Goal: Task Accomplishment & Management: Use online tool/utility

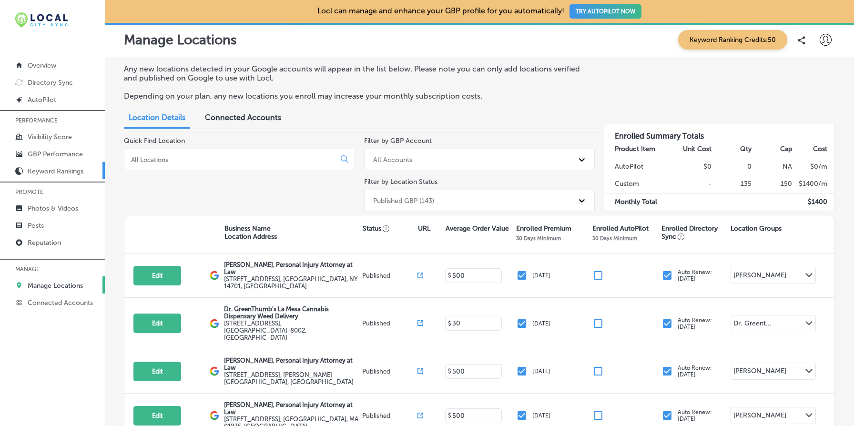
click at [60, 167] on p "Keyword Rankings" at bounding box center [56, 171] width 56 height 8
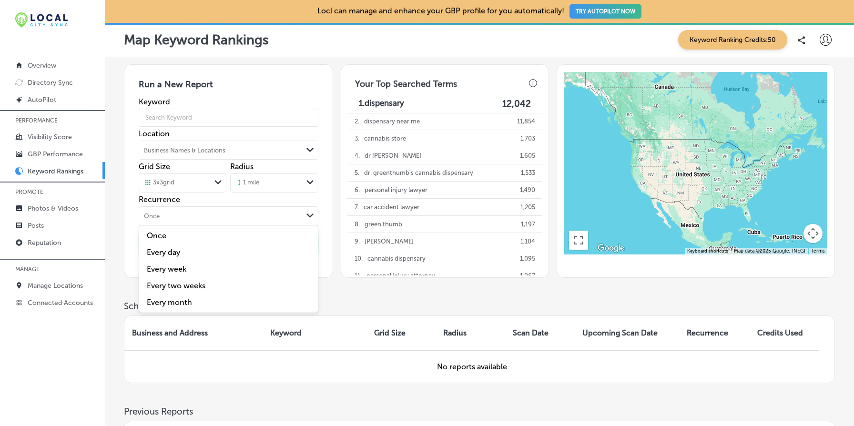
click at [292, 219] on div "Once" at bounding box center [220, 216] width 163 height 10
click at [373, 308] on h3 "Scheduled Reports" at bounding box center [479, 306] width 711 height 11
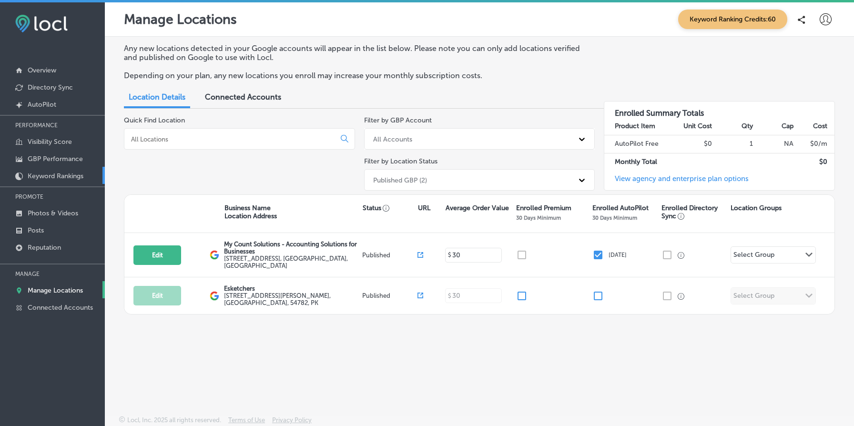
click at [59, 173] on p "Keyword Rankings" at bounding box center [56, 176] width 56 height 8
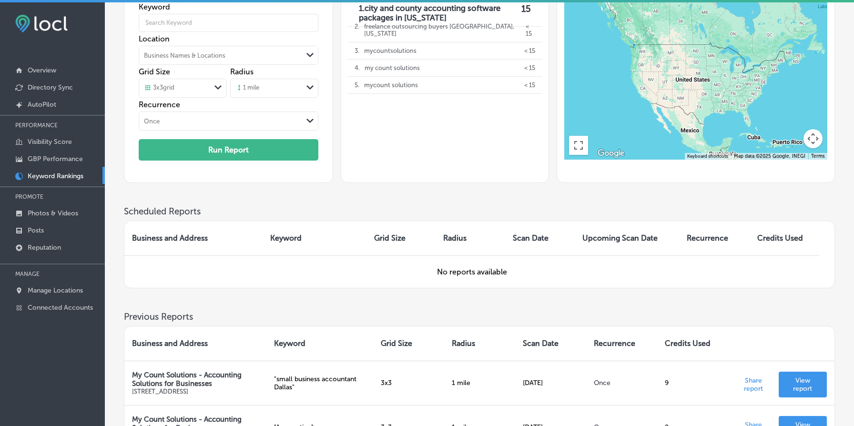
scroll to position [237, 0]
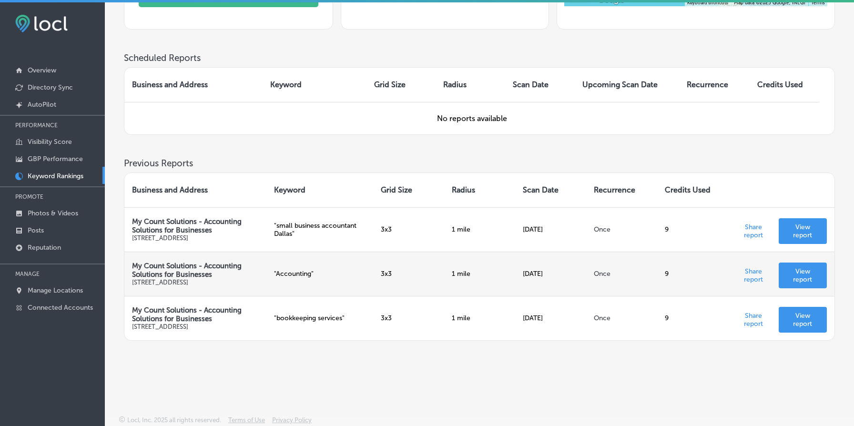
click at [607, 276] on td "Once" at bounding box center [621, 274] width 71 height 44
click at [608, 276] on td "Once" at bounding box center [621, 274] width 71 height 44
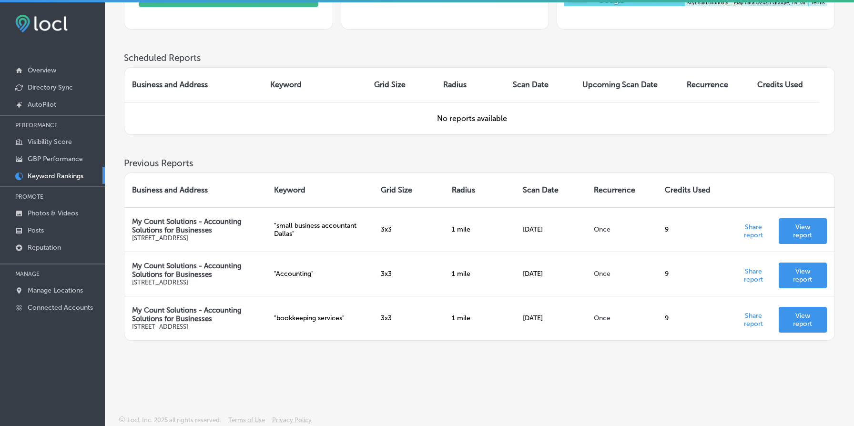
click at [343, 138] on div "Scheduled Reports Business and Address Keyword Grid Size Radius Scan Date Upcom…" at bounding box center [479, 104] width 711 height 105
click at [361, 138] on div "Scheduled Reports Business and Address Keyword Grid Size Radius Scan Date Upcom…" at bounding box center [479, 104] width 711 height 105
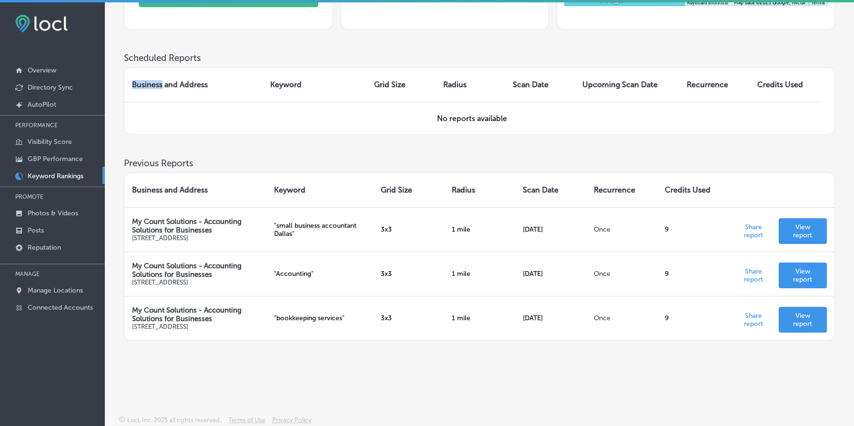
click at [361, 138] on div "Scheduled Reports Business and Address Keyword Grid Size Radius Scan Date Upcom…" at bounding box center [479, 104] width 711 height 105
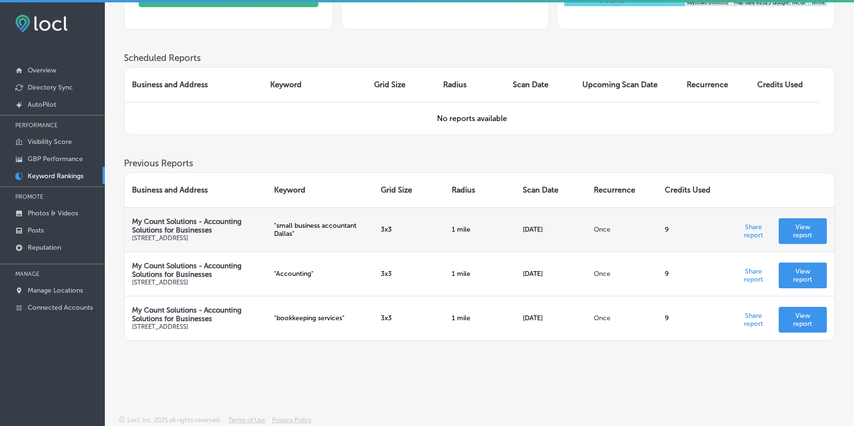
drag, startPoint x: 511, startPoint y: 220, endPoint x: 581, endPoint y: 225, distance: 70.2
click at [581, 225] on tr "My Count Solutions - Accounting Solutions for Businesses [STREET_ADDRESS] " sma…" at bounding box center [479, 229] width 710 height 44
click at [684, 212] on td "9" at bounding box center [692, 229] width 71 height 44
click at [802, 223] on p "View report" at bounding box center [802, 231] width 33 height 16
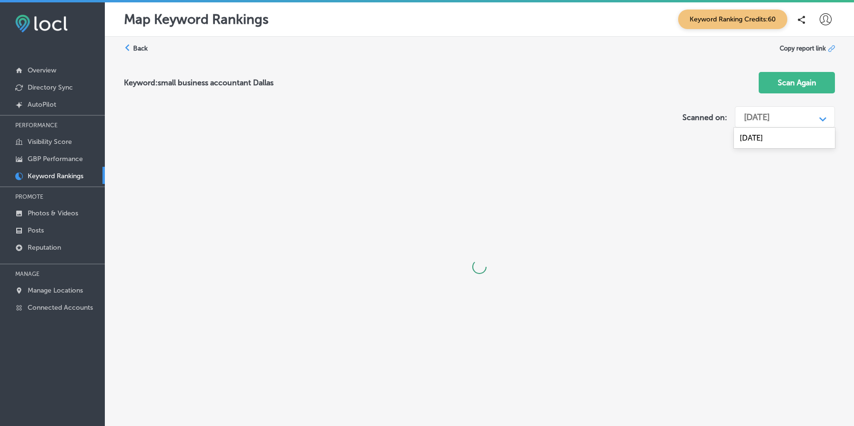
click at [809, 119] on div "[DATE]" at bounding box center [777, 117] width 76 height 18
click at [625, 80] on div "Keyword: small business accountant Dallas Scan Again" at bounding box center [479, 83] width 711 height 38
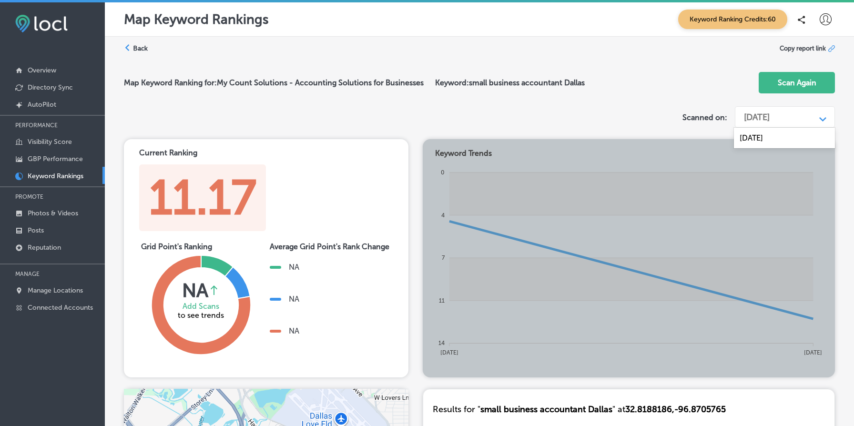
click at [769, 120] on div "[DATE]" at bounding box center [757, 117] width 26 height 10
click at [543, 77] on div "Map Keyword Ranking for: My Count Solutions - Accounting Solutions for Business…" at bounding box center [479, 83] width 711 height 38
click at [141, 48] on label "Back" at bounding box center [140, 48] width 15 height 9
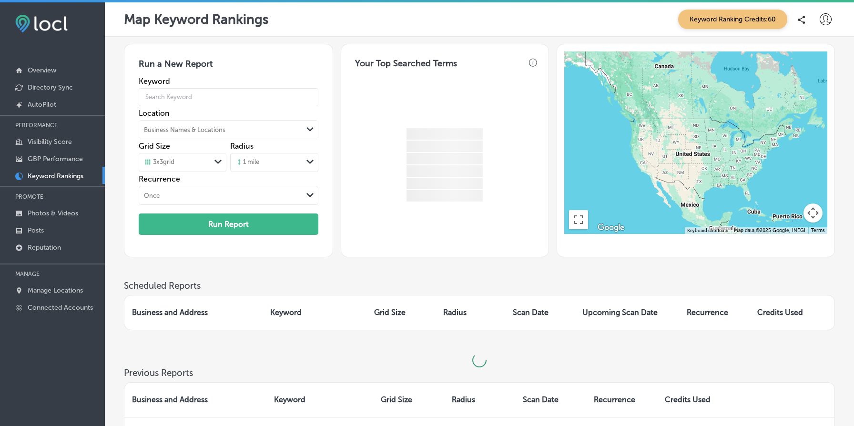
click at [227, 193] on div "Once" at bounding box center [220, 195] width 163 height 10
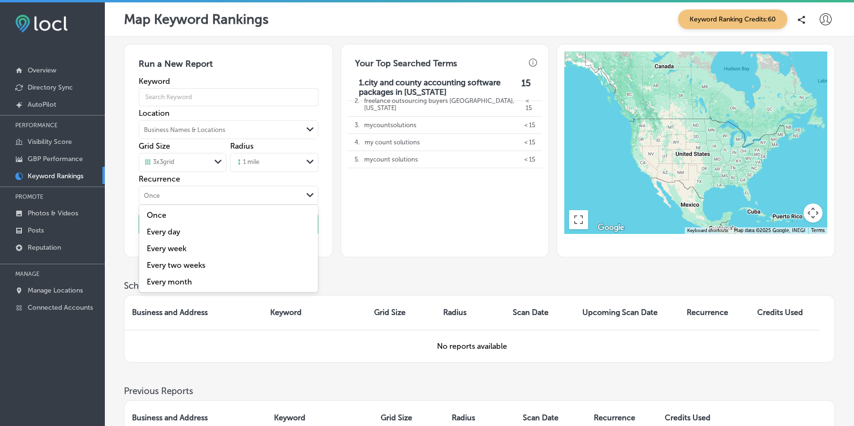
click at [416, 231] on div "2 . freelance outsourcing buyers [GEOGRAPHIC_DATA], [US_STATE] < 15 3 . mycount…" at bounding box center [444, 173] width 195 height 162
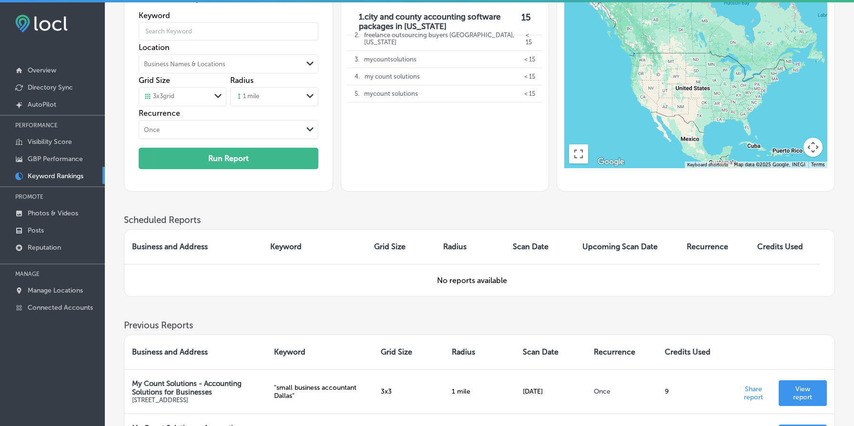
scroll to position [237, 0]
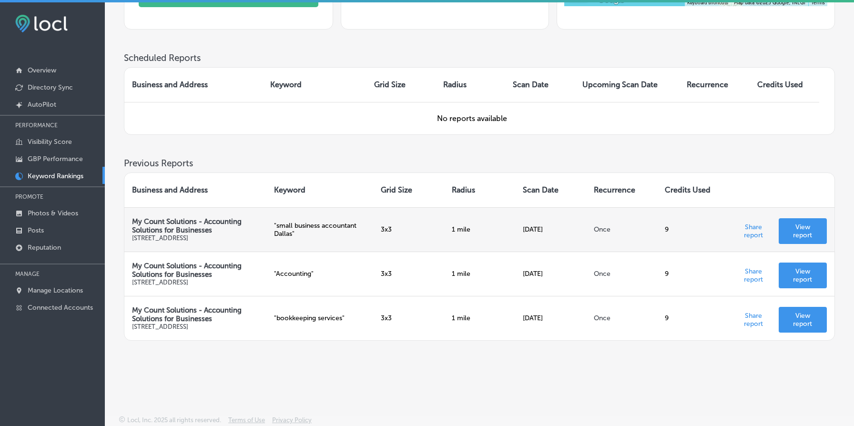
click at [803, 223] on p "View report" at bounding box center [802, 231] width 33 height 16
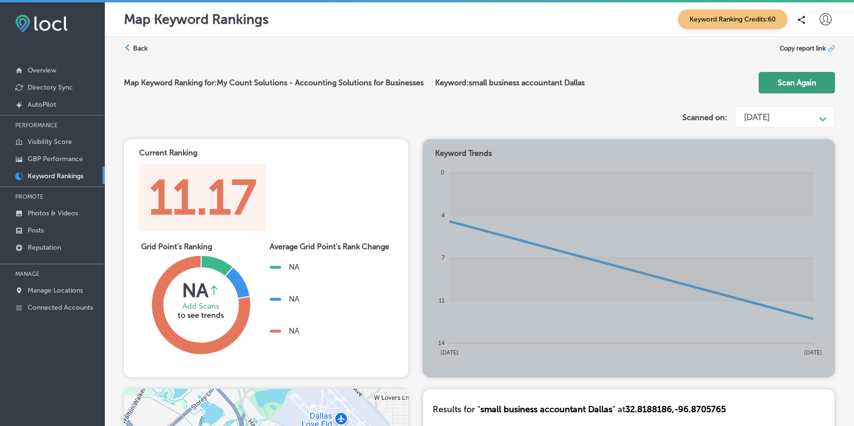
click at [797, 78] on button "Scan Again" at bounding box center [797, 82] width 76 height 21
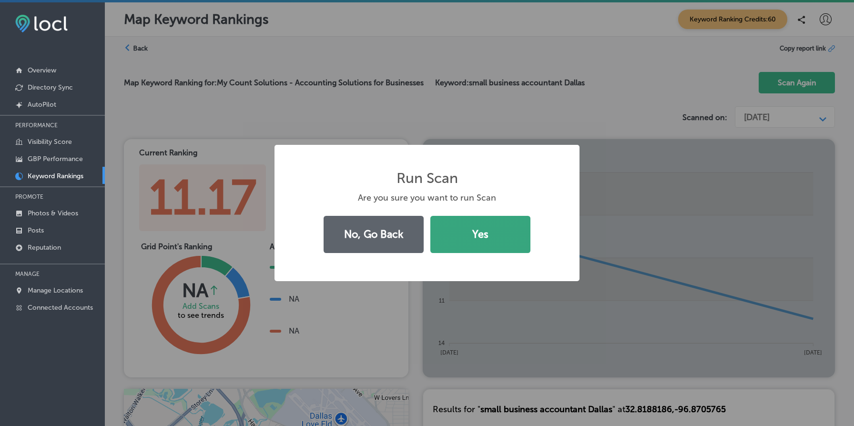
click at [471, 243] on button "Yes" at bounding box center [480, 234] width 100 height 37
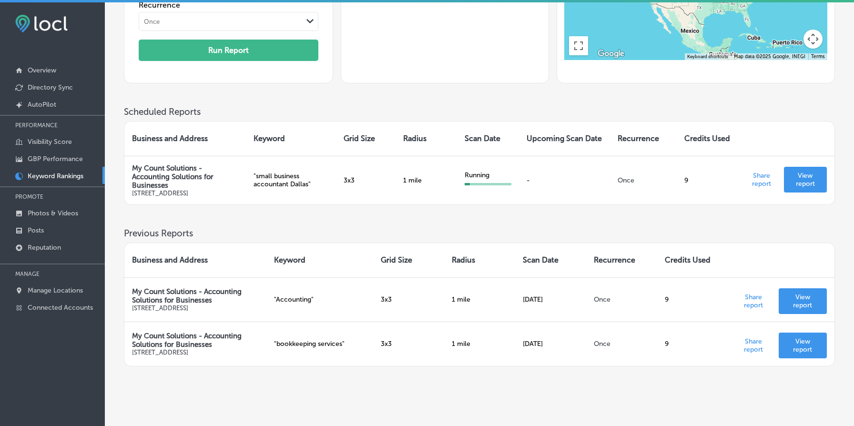
scroll to position [213, 0]
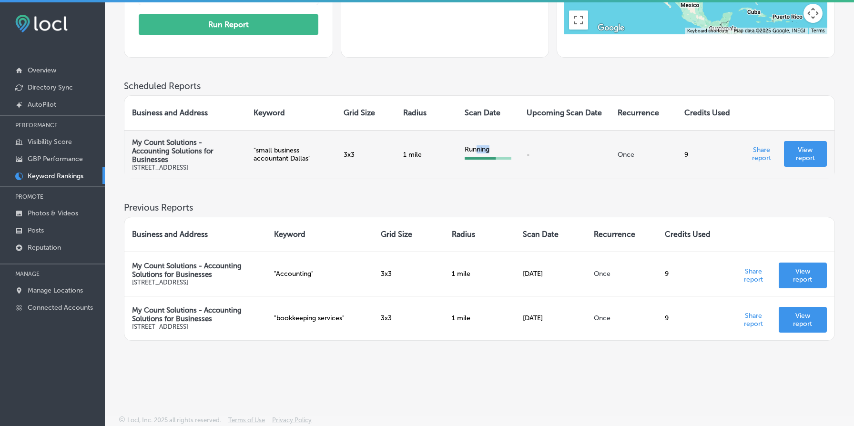
drag, startPoint x: 473, startPoint y: 139, endPoint x: 513, endPoint y: 138, distance: 40.0
click at [513, 138] on td "Running" at bounding box center [488, 154] width 62 height 49
click at [528, 132] on td "-" at bounding box center [564, 154] width 91 height 49
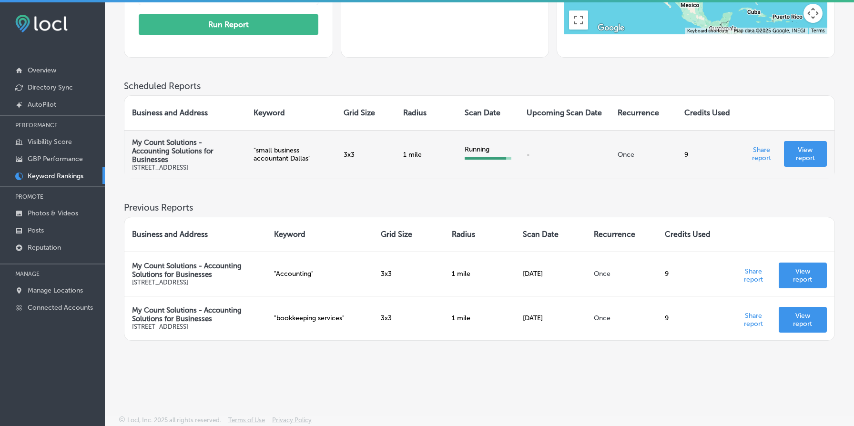
click at [465, 145] on div "Running" at bounding box center [488, 149] width 47 height 8
click at [484, 130] on td "Running" at bounding box center [488, 154] width 62 height 49
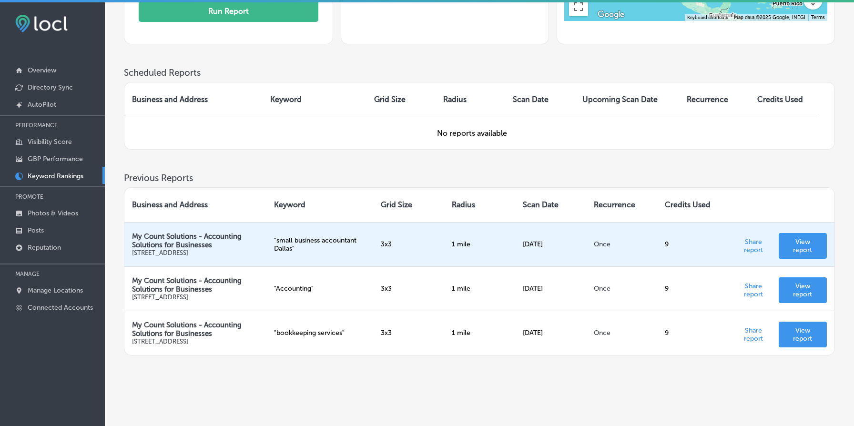
click at [806, 242] on p "View report" at bounding box center [802, 246] width 33 height 16
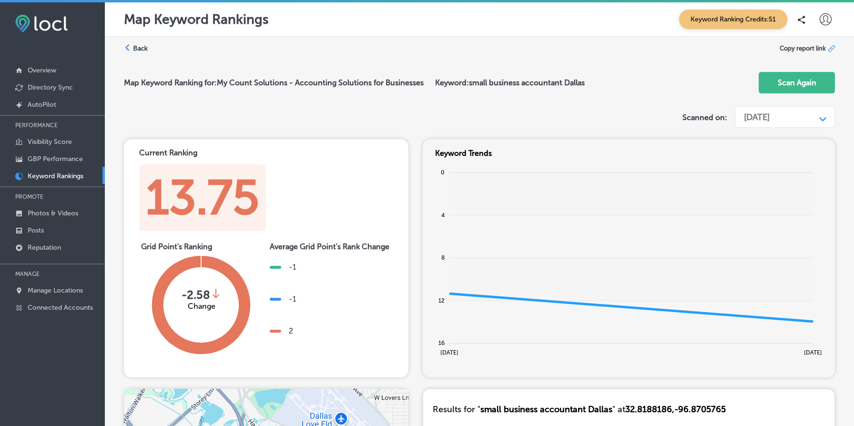
click at [813, 122] on div "[DATE]" at bounding box center [777, 117] width 76 height 18
click at [774, 155] on div "[DATE]" at bounding box center [784, 154] width 101 height 17
click at [498, 89] on div "Map Keyword Ranking for: My Count Solutions - Accounting Solutions for Business…" at bounding box center [354, 86] width 461 height 17
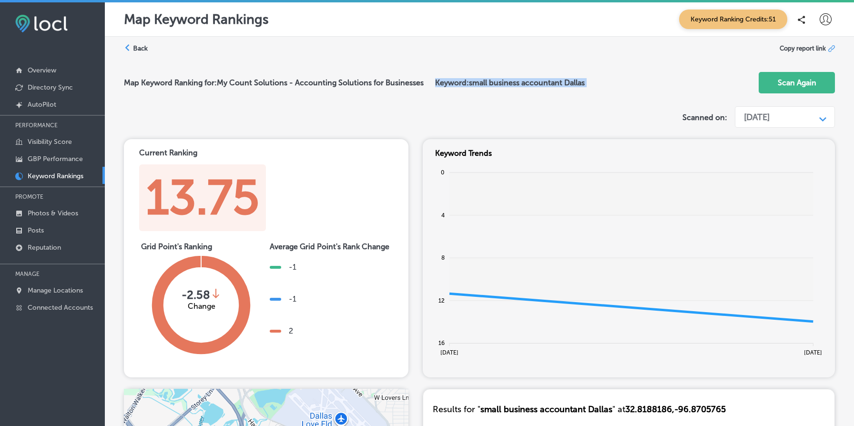
click at [660, 100] on div "Map Keyword Ranking for: My Count Solutions - Accounting Solutions for Business…" at bounding box center [479, 83] width 711 height 38
click at [769, 113] on div "[DATE]" at bounding box center [757, 117] width 26 height 10
click at [136, 49] on label "Back" at bounding box center [140, 48] width 15 height 9
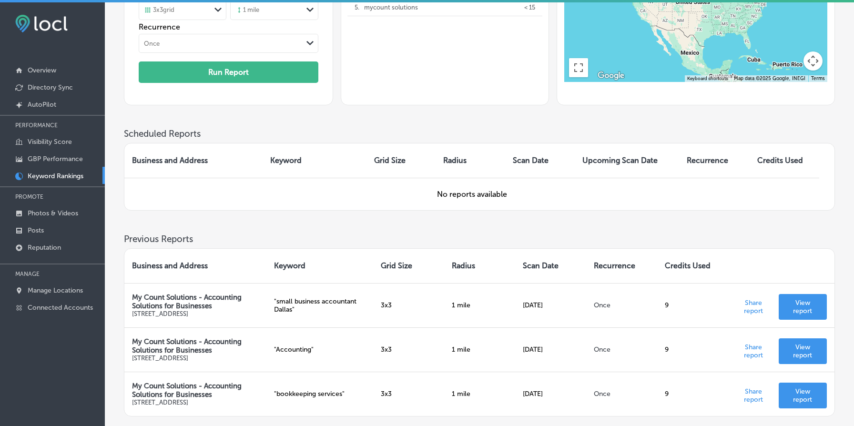
scroll to position [237, 0]
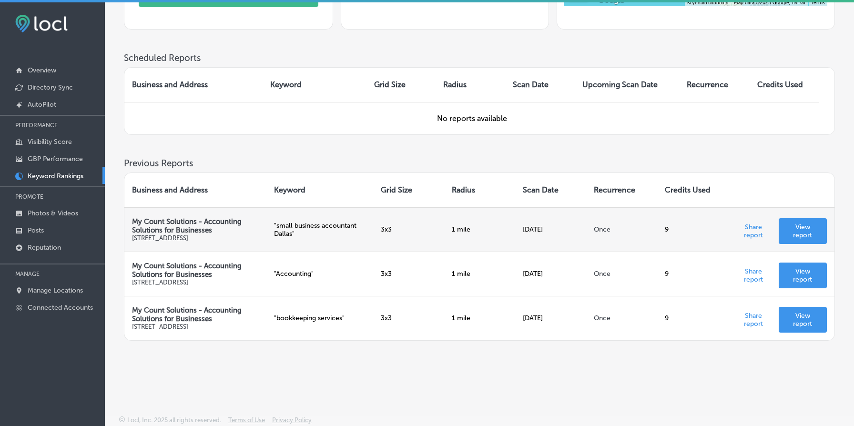
click at [811, 229] on link "View report" at bounding box center [803, 231] width 48 height 26
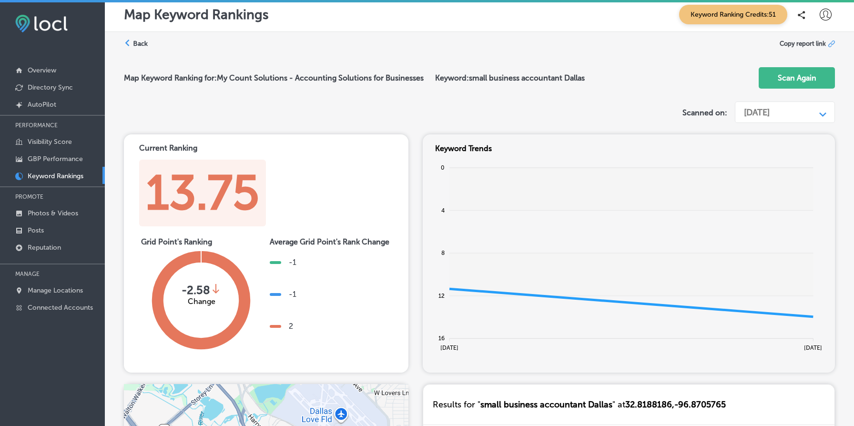
scroll to position [6, 0]
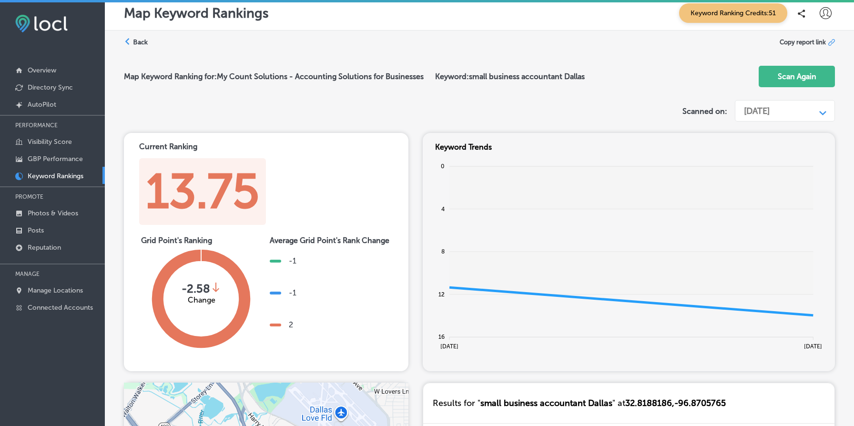
click at [769, 107] on div "[DATE]" at bounding box center [757, 111] width 26 height 10
click at [138, 40] on label "Back" at bounding box center [140, 42] width 15 height 9
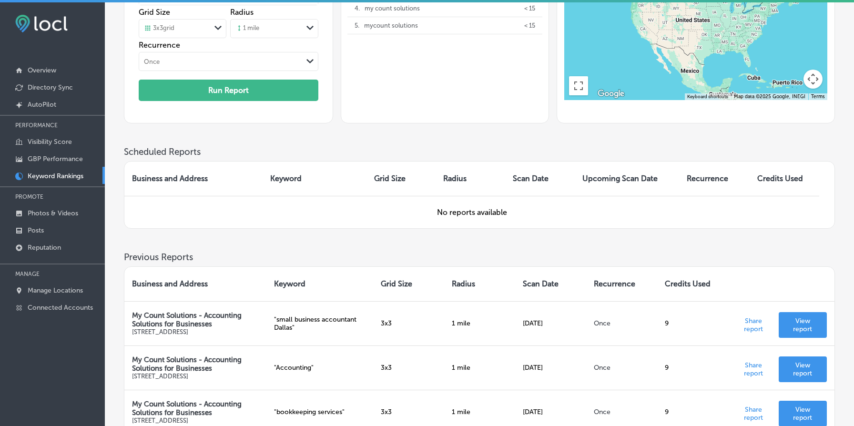
scroll to position [237, 0]
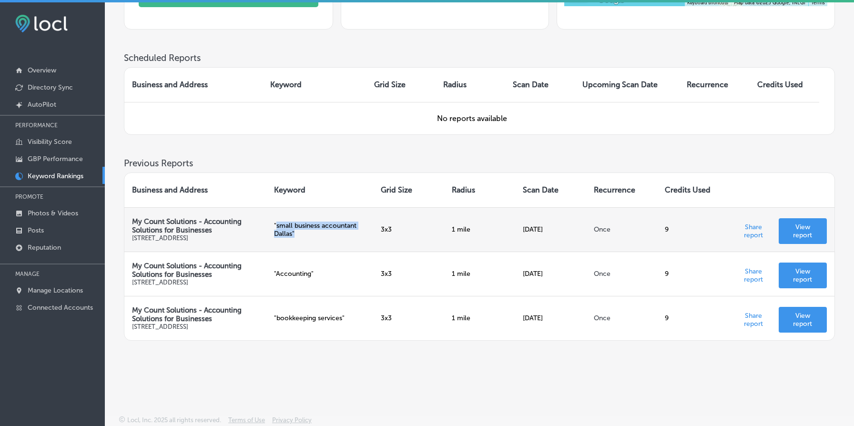
drag, startPoint x: 276, startPoint y: 216, endPoint x: 316, endPoint y: 230, distance: 42.6
click at [316, 230] on td "" small business accountant Dallas "" at bounding box center [319, 229] width 107 height 44
click at [601, 210] on td "Once" at bounding box center [621, 229] width 71 height 44
drag, startPoint x: 292, startPoint y: 227, endPoint x: 277, endPoint y: 217, distance: 17.6
click at [277, 222] on p "" small business accountant Dallas "" at bounding box center [319, 230] width 91 height 16
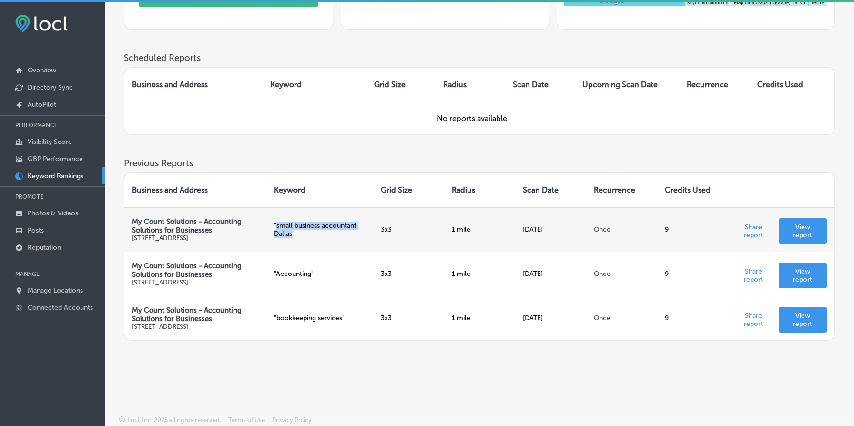
copy p "small business accountant Dallas"
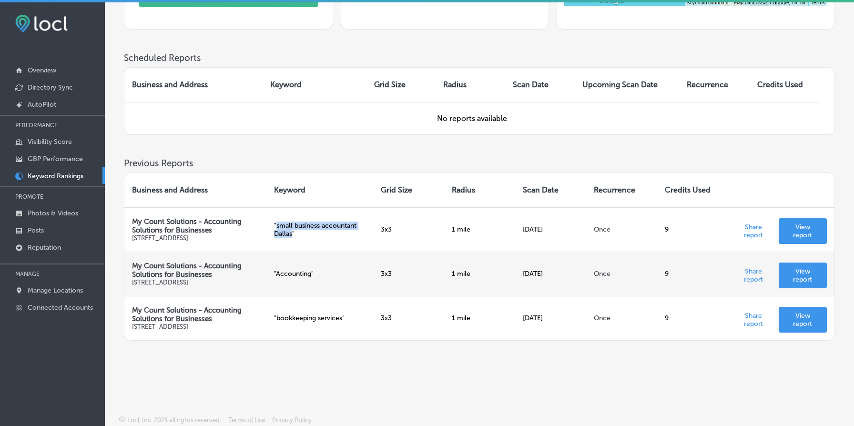
copy p "small business accountant Dallas"
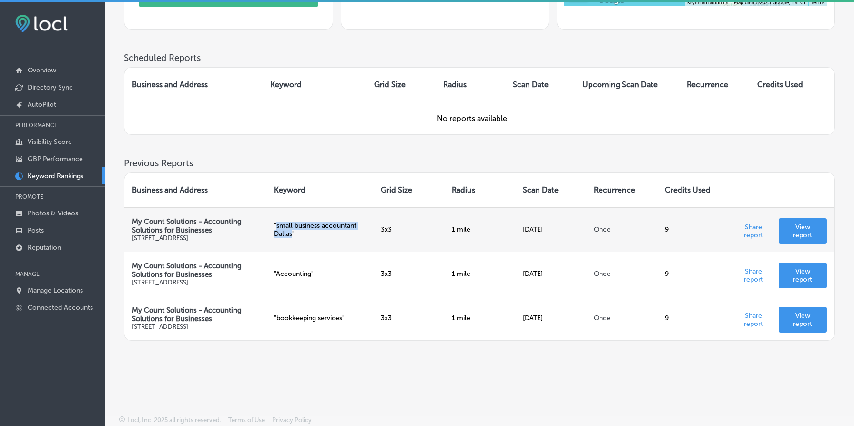
click at [312, 222] on p "" small business accountant Dallas "" at bounding box center [319, 230] width 91 height 16
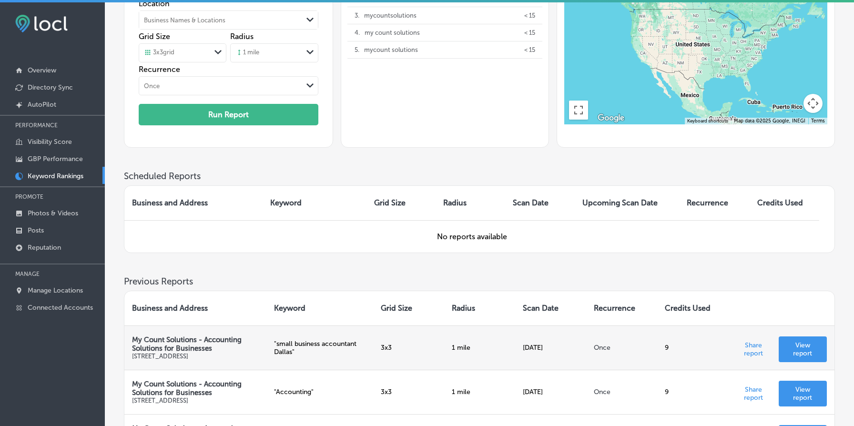
scroll to position [0, 0]
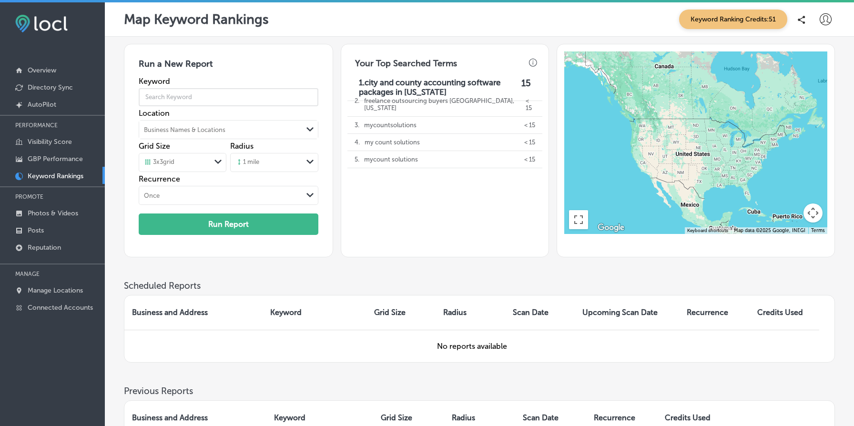
click at [206, 98] on input "text" at bounding box center [229, 97] width 180 height 27
paste input "small business accountant Dallas"
click at [220, 128] on div "Business Names & Locations" at bounding box center [184, 129] width 81 height 7
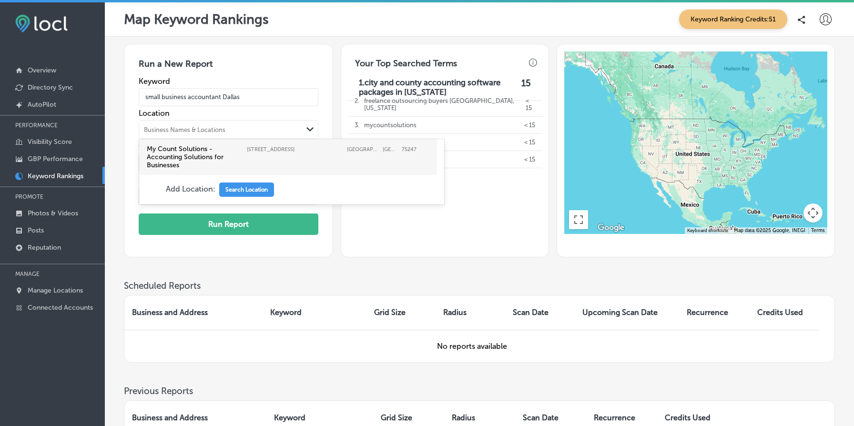
click at [212, 150] on label "My Count Solutions - Accounting Solutions for Businesses" at bounding box center [194, 157] width 95 height 24
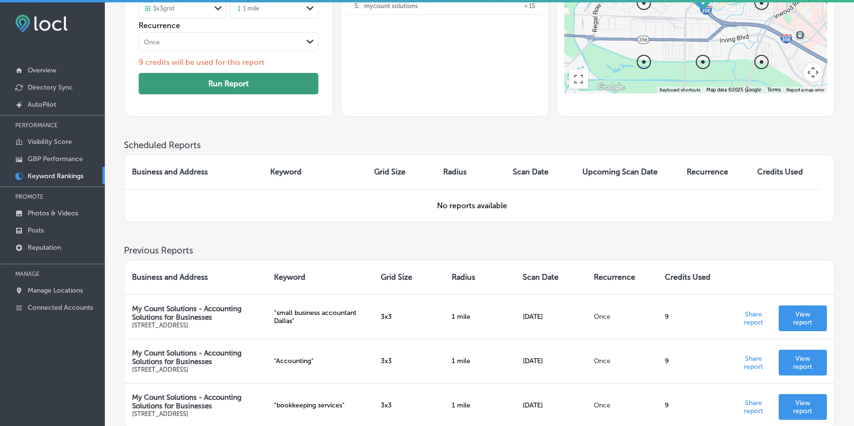
scroll to position [250, 0]
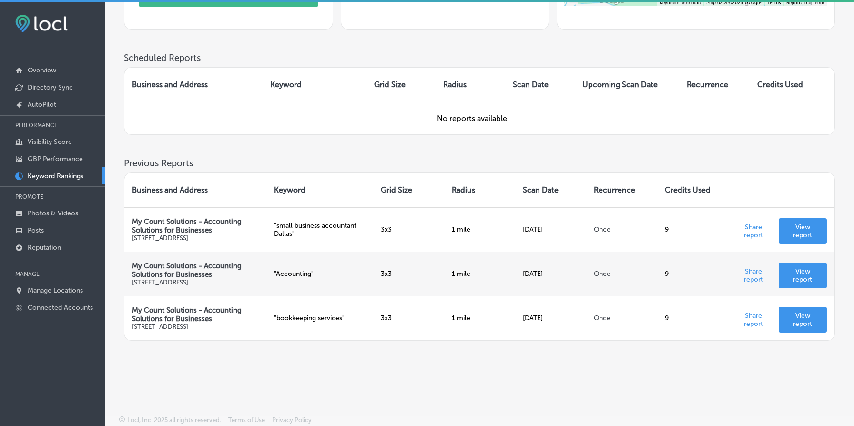
click at [291, 272] on p "" Accounting "" at bounding box center [319, 274] width 91 height 8
copy p "Accounting"
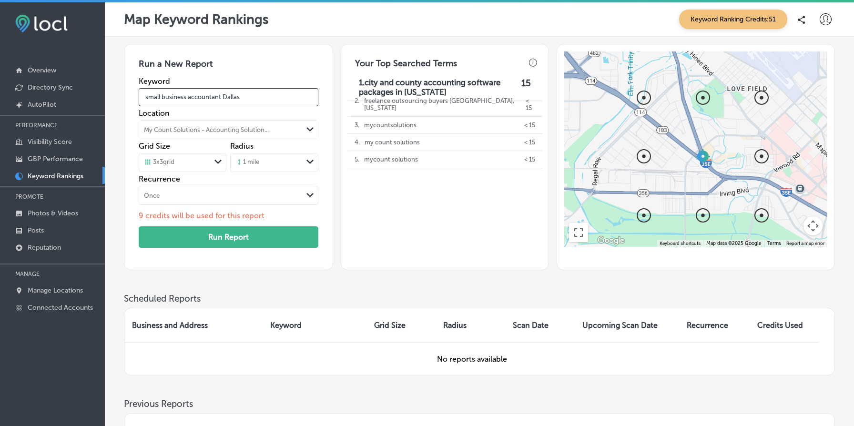
click at [229, 97] on input "small business accountant Dallas" at bounding box center [229, 97] width 180 height 27
paste input "Accounting"
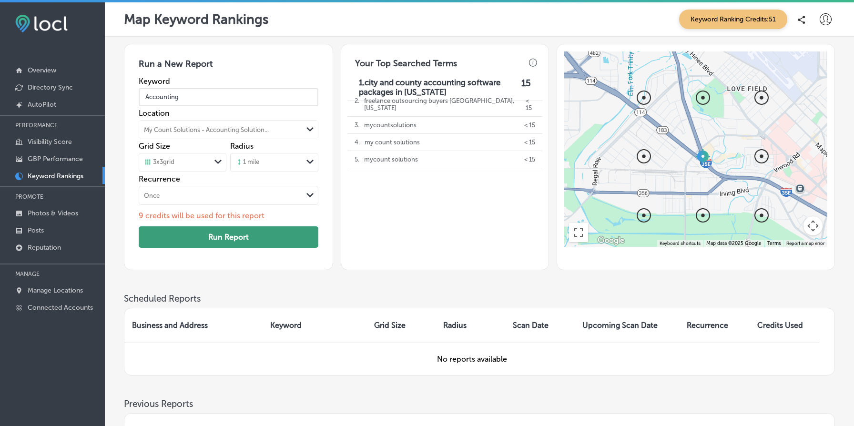
type input "Accounting"
click at [255, 241] on button "Run Report" at bounding box center [229, 236] width 180 height 21
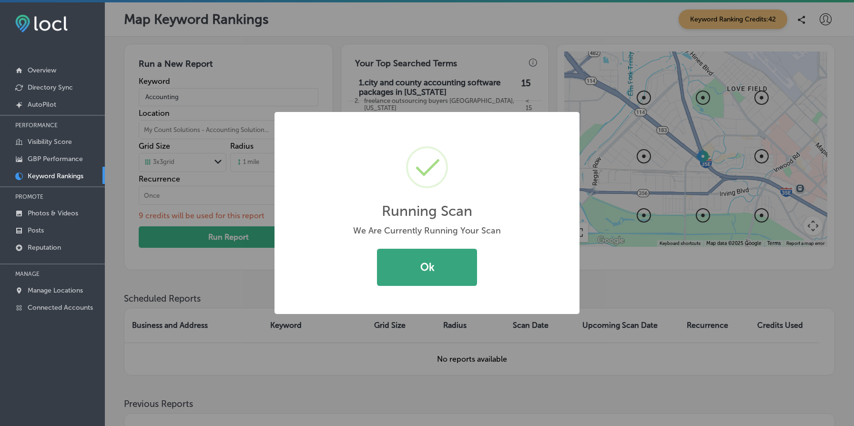
click at [412, 255] on button "Ok" at bounding box center [427, 267] width 100 height 37
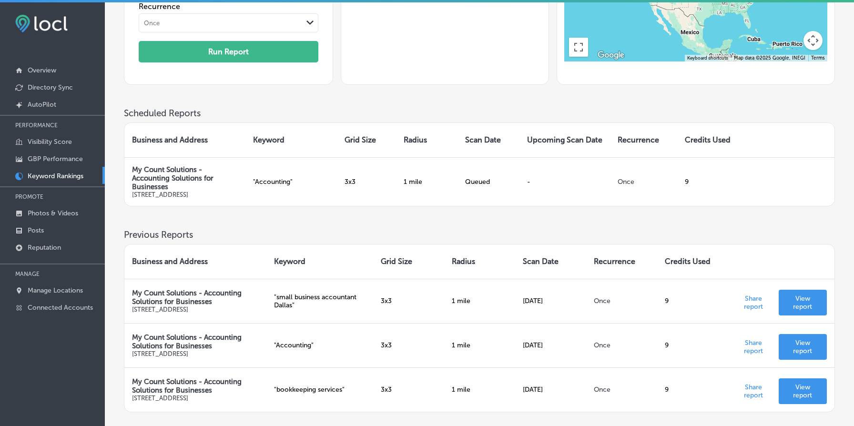
scroll to position [261, 0]
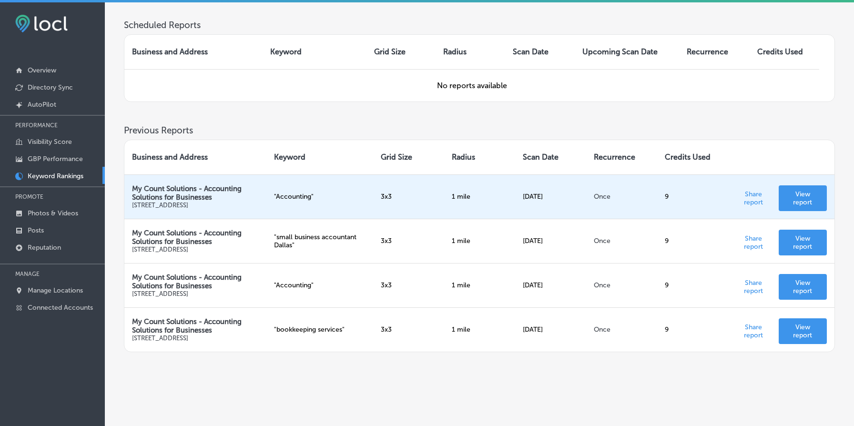
click at [290, 195] on p "" Accounting "" at bounding box center [319, 196] width 91 height 8
click at [217, 194] on p "My Count Solutions - Accounting Solutions for Businesses" at bounding box center [195, 192] width 127 height 17
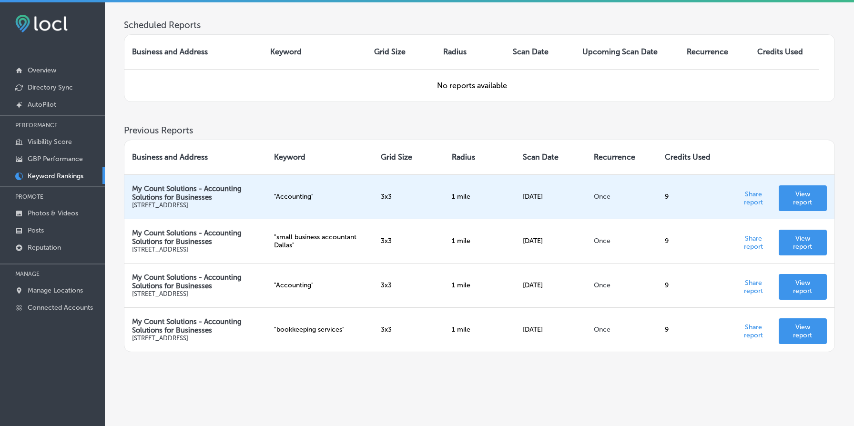
click at [362, 190] on td "" Accounting "" at bounding box center [319, 196] width 107 height 44
click at [486, 193] on td "1 mile" at bounding box center [479, 196] width 71 height 44
click at [675, 183] on td "9" at bounding box center [692, 196] width 71 height 44
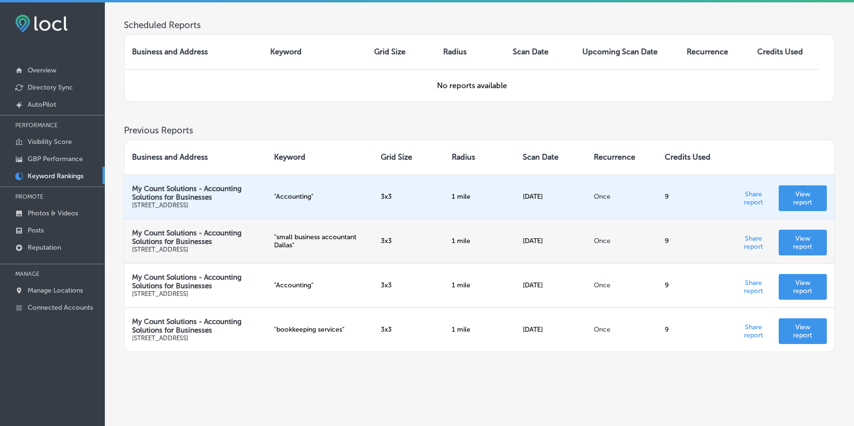
click at [797, 243] on p "View report" at bounding box center [802, 242] width 33 height 16
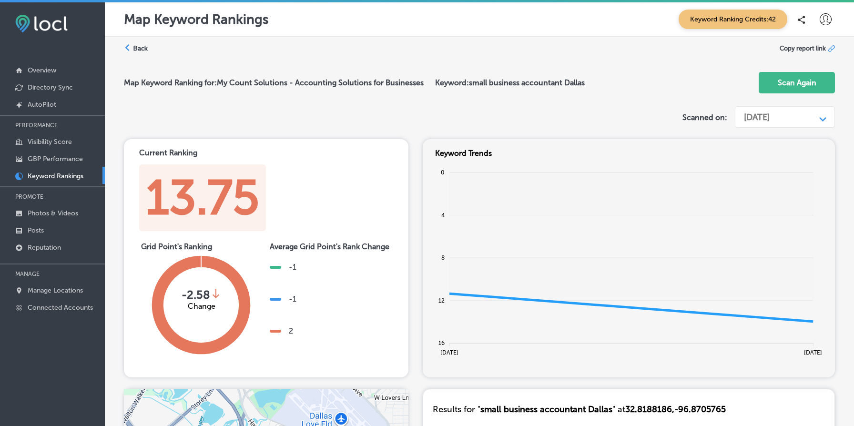
click at [142, 50] on label "Back" at bounding box center [140, 48] width 15 height 9
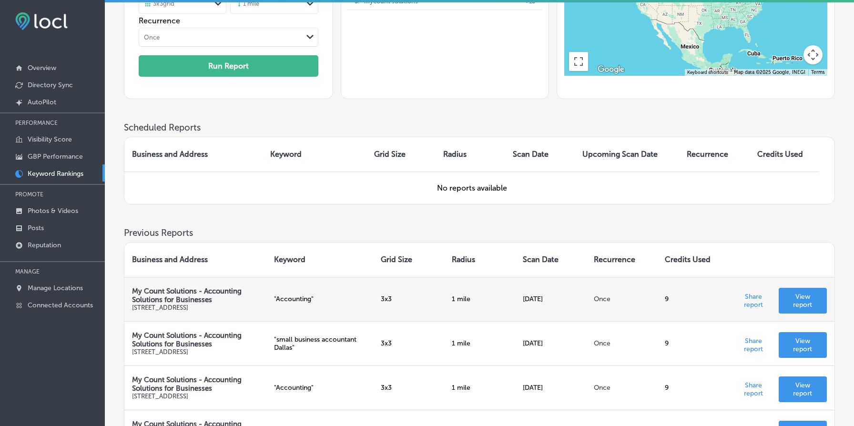
scroll to position [155, 0]
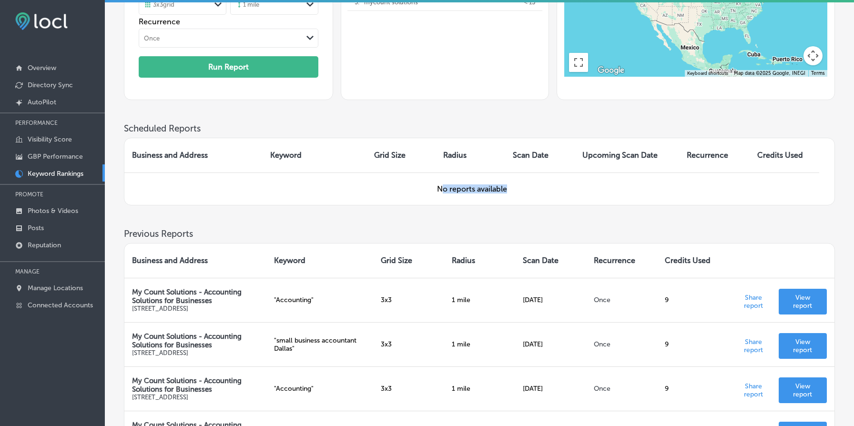
drag, startPoint x: 444, startPoint y: 188, endPoint x: 506, endPoint y: 185, distance: 62.5
click at [506, 185] on td "No reports available" at bounding box center [471, 188] width 695 height 32
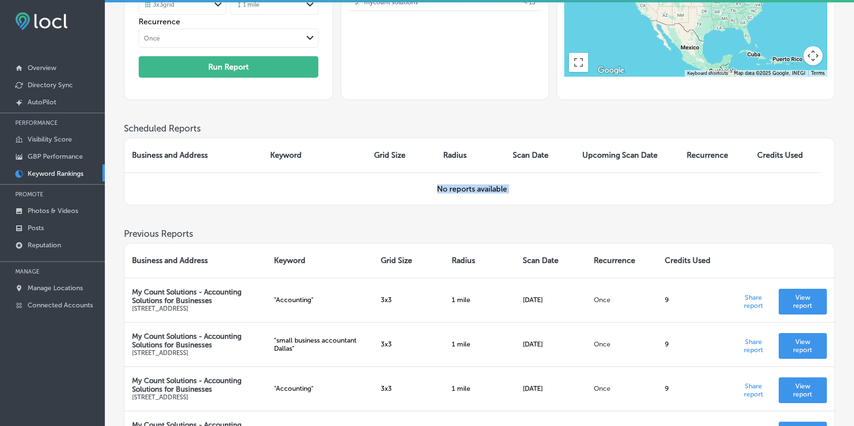
click at [564, 198] on td "No reports available" at bounding box center [471, 188] width 695 height 32
click at [458, 192] on td "No reports available" at bounding box center [471, 188] width 695 height 32
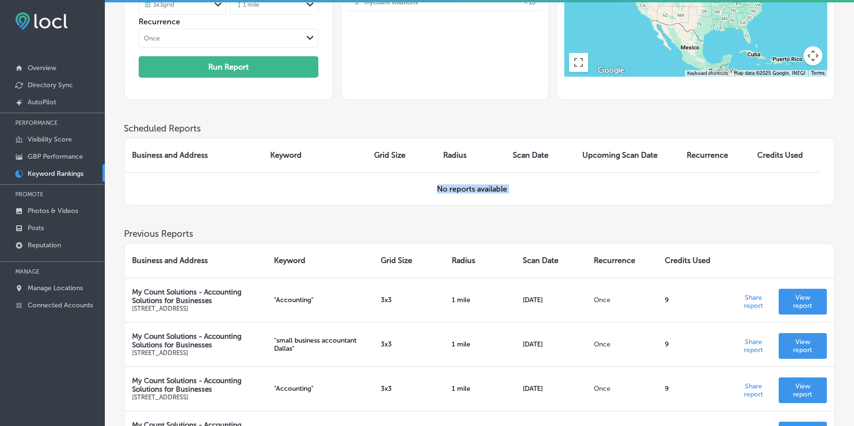
click at [458, 192] on td "No reports available" at bounding box center [471, 188] width 695 height 32
click at [463, 190] on td "No reports available" at bounding box center [471, 188] width 695 height 32
click at [457, 189] on td "No reports available" at bounding box center [471, 188] width 695 height 32
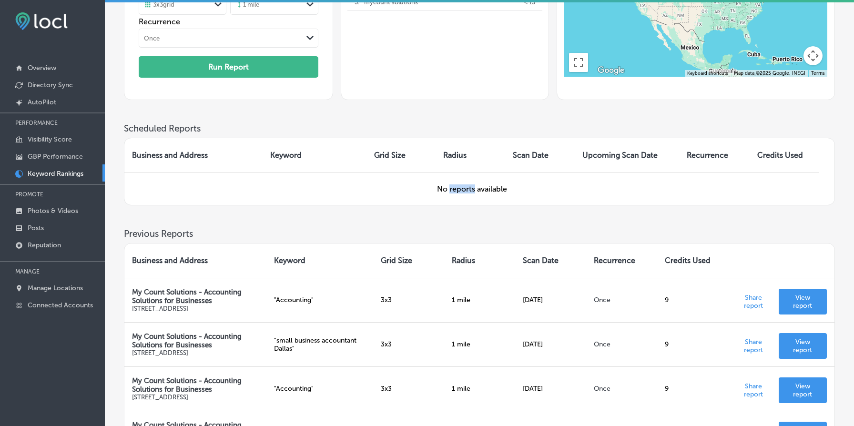
click at [457, 189] on td "No reports available" at bounding box center [471, 188] width 695 height 32
click at [456, 185] on td "No reports available" at bounding box center [471, 188] width 695 height 32
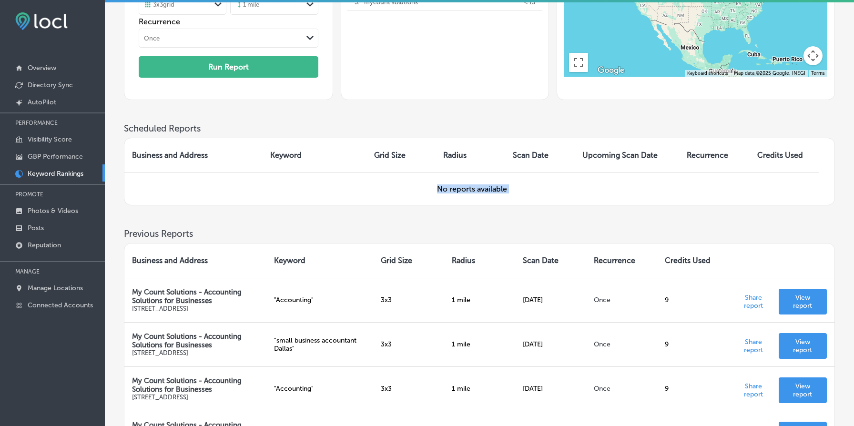
click at [456, 185] on td "No reports available" at bounding box center [471, 188] width 695 height 32
click at [572, 191] on td "No reports available" at bounding box center [471, 188] width 695 height 32
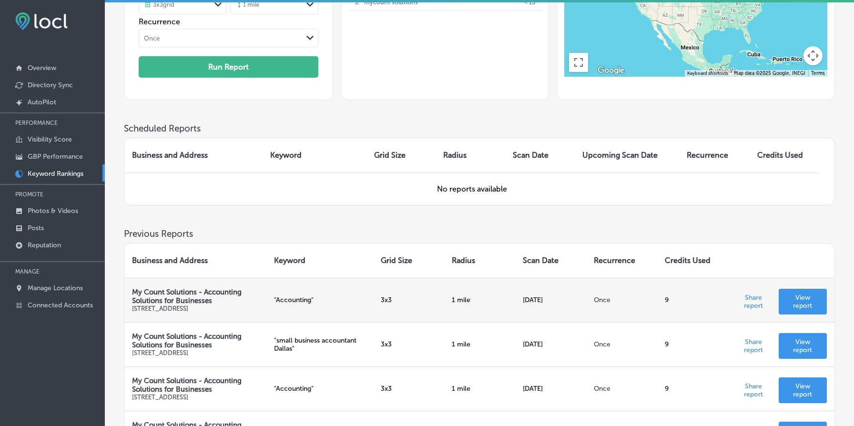
click at [804, 294] on p "View report" at bounding box center [802, 302] width 33 height 16
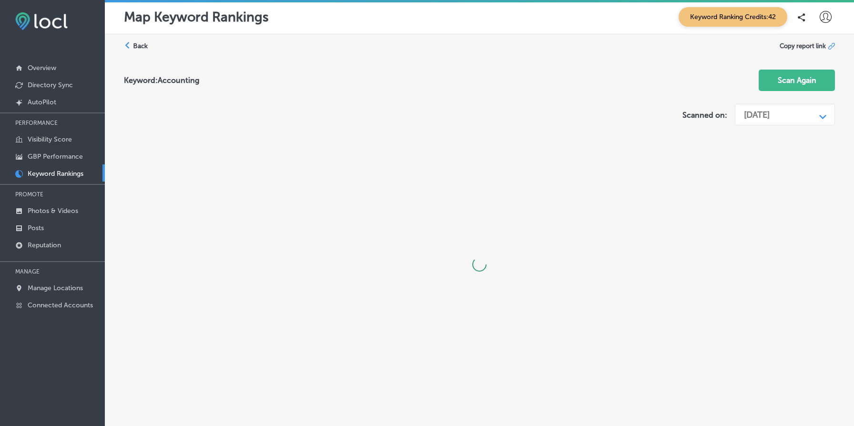
click at [822, 116] on icon "Path Created with Sketch." at bounding box center [822, 117] width 7 height 4
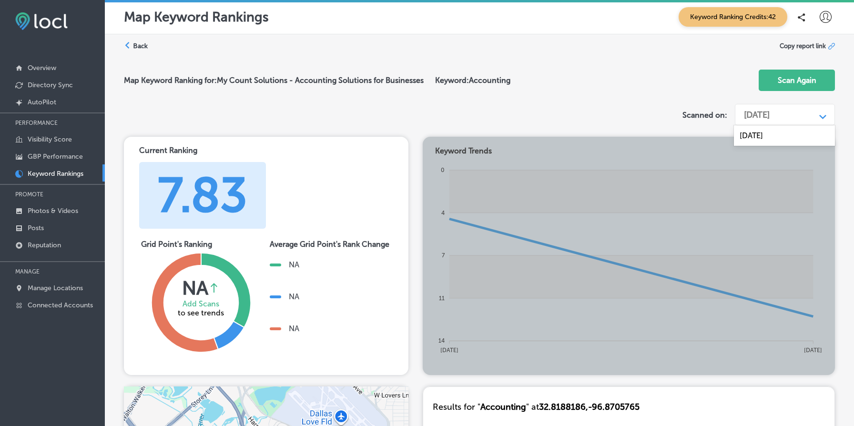
click at [138, 45] on label "Back" at bounding box center [140, 45] width 15 height 9
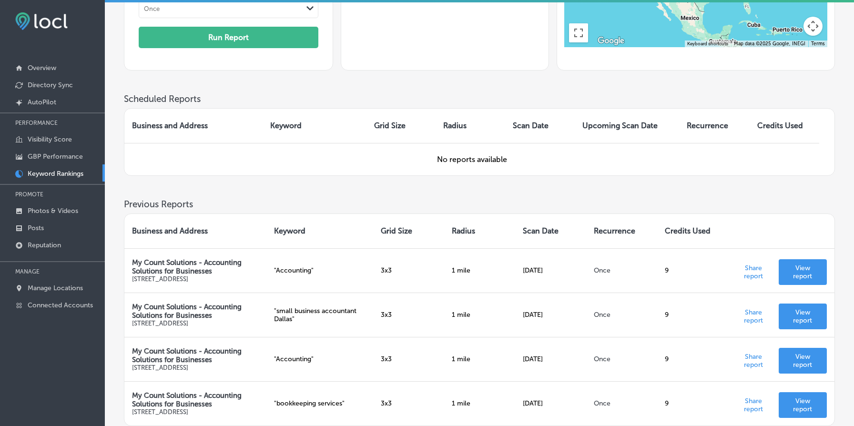
scroll to position [215, 0]
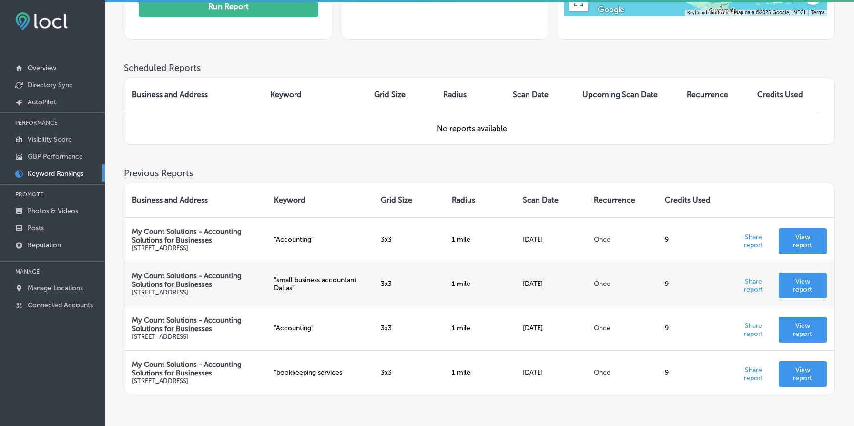
click at [809, 285] on p "View report" at bounding box center [802, 285] width 33 height 16
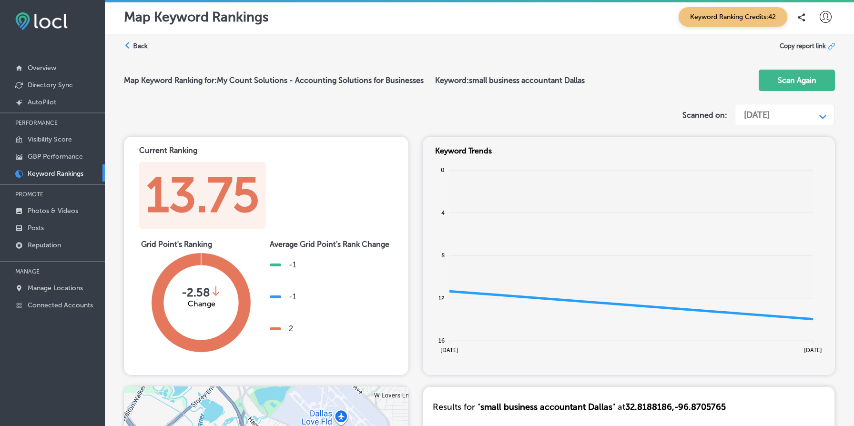
click at [769, 113] on div "[DATE]" at bounding box center [757, 115] width 26 height 10
click at [694, 109] on div "Scanned on: option [DATE] focused, 2 of 2. 2 results available. Use Up and Down…" at bounding box center [758, 118] width 152 height 37
click at [694, 109] on div "Scanned on: [DATE] Path Created with Sketch." at bounding box center [758, 118] width 152 height 37
click at [703, 101] on div "Scanned on: [DATE] Path Created with Sketch." at bounding box center [758, 118] width 152 height 37
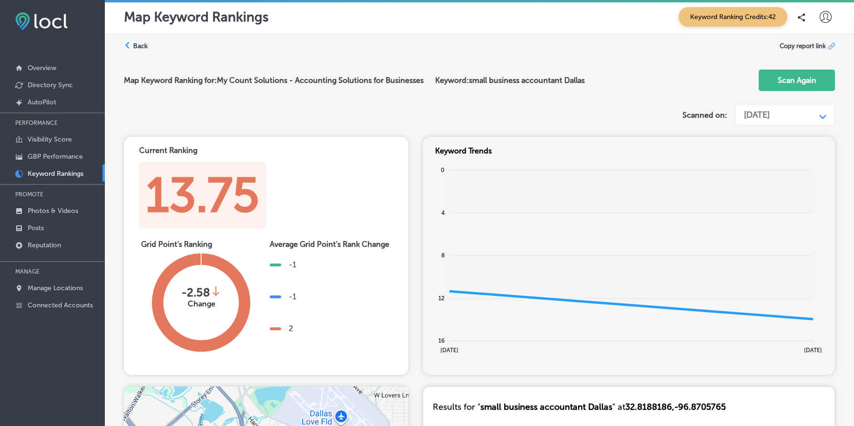
click at [769, 117] on div "[DATE]" at bounding box center [757, 115] width 26 height 10
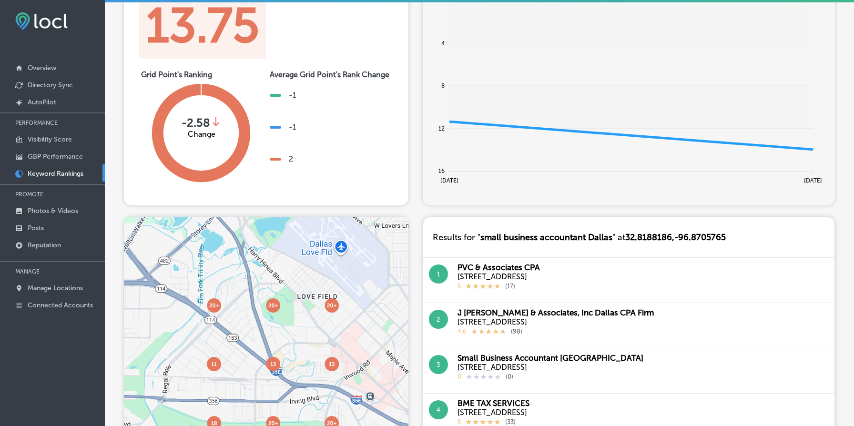
scroll to position [166, 0]
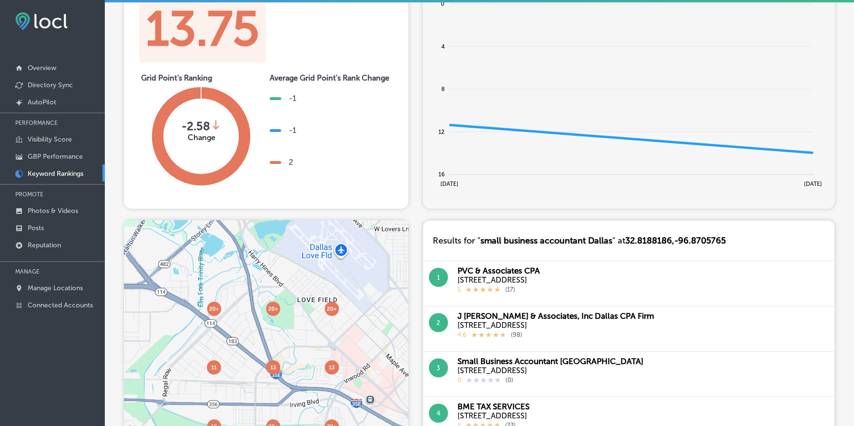
click at [413, 123] on div "Current Ranking 13.75 Grid Point's Ranking -2.58 Change Average rank change bet…" at bounding box center [479, 89] width 711 height 238
click at [414, 121] on div "Current Ranking 13.75 Grid Point's Ranking -2.58 Change Average rank change bet…" at bounding box center [479, 89] width 711 height 238
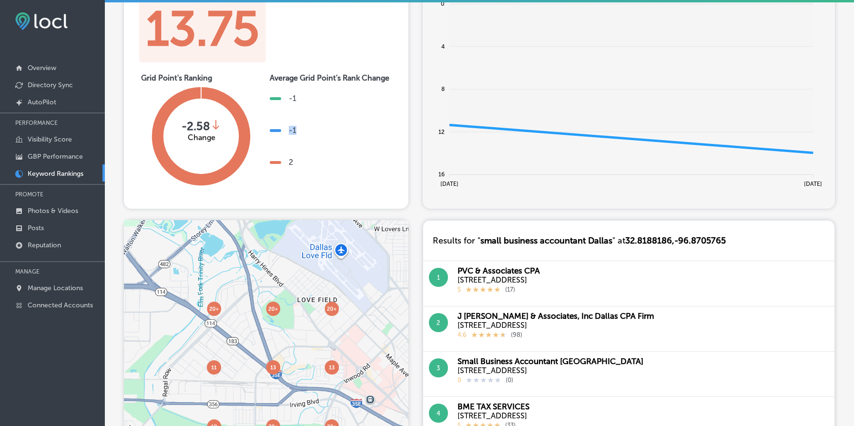
click at [414, 121] on div "Current Ranking 13.75 Grid Point's Ranking -2.58 Change Average rank change bet…" at bounding box center [479, 89] width 711 height 238
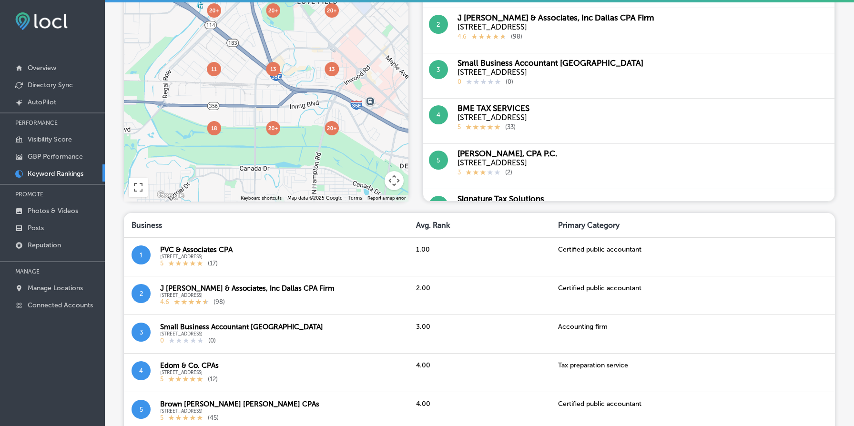
scroll to position [840, 0]
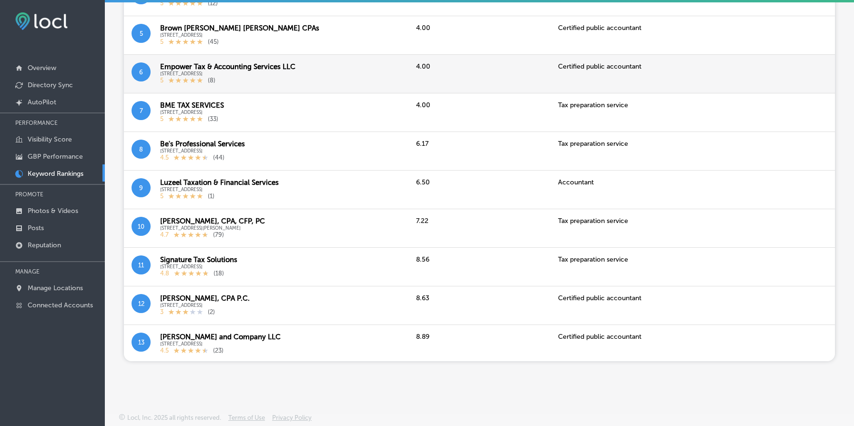
click at [593, 64] on div "Certified public accountant" at bounding box center [692, 73] width 284 height 39
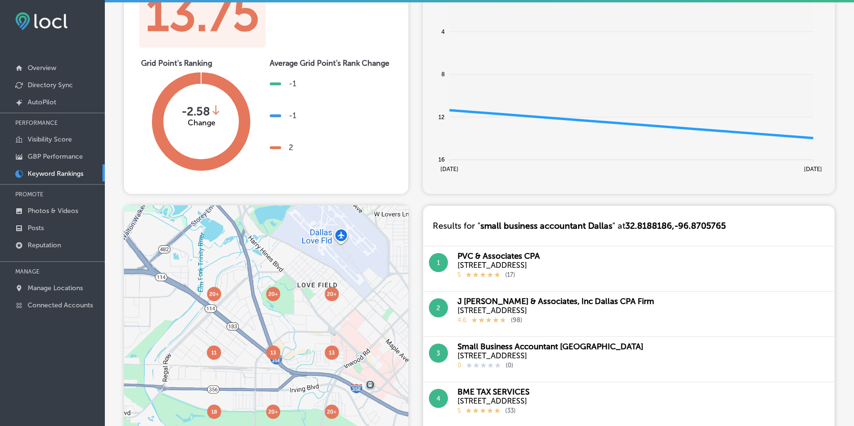
scroll to position [0, 0]
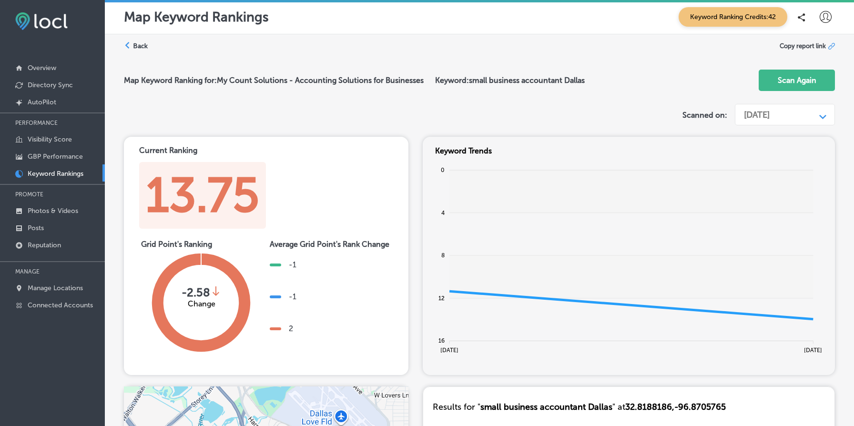
click at [142, 42] on label "Back" at bounding box center [140, 45] width 15 height 9
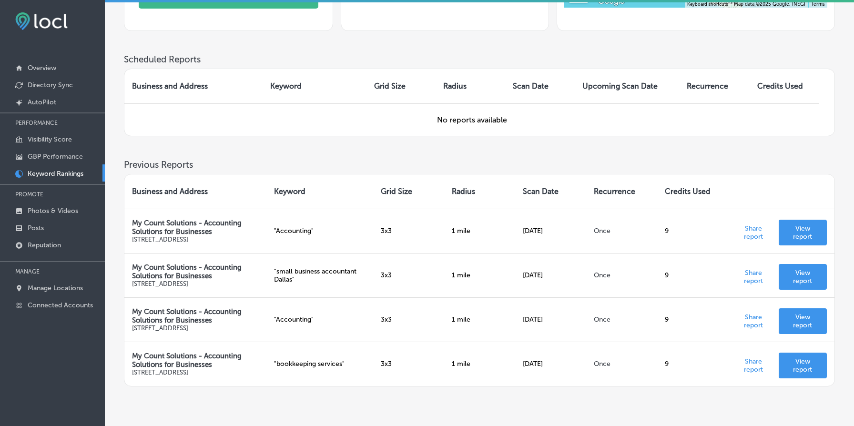
scroll to position [284, 0]
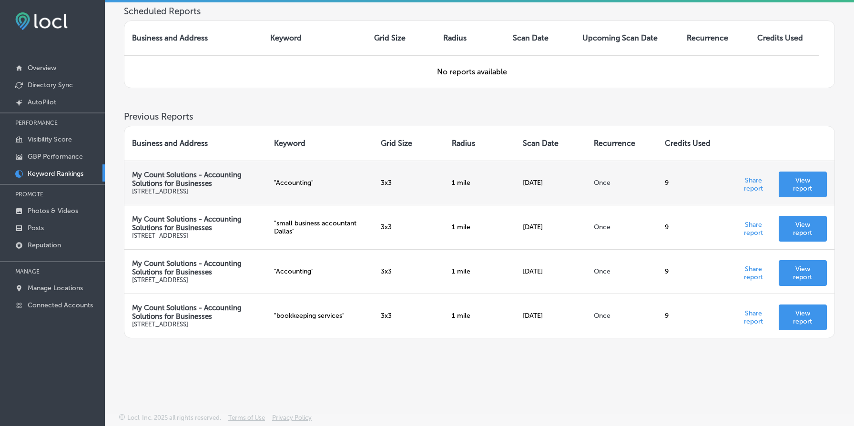
drag, startPoint x: 673, startPoint y: 169, endPoint x: 715, endPoint y: 188, distance: 46.5
click at [708, 182] on td "9" at bounding box center [692, 183] width 71 height 44
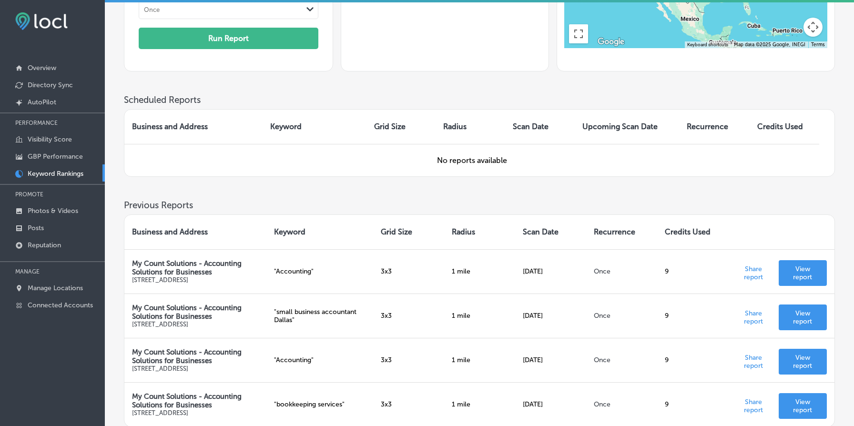
scroll to position [183, 0]
click at [460, 162] on td "No reports available" at bounding box center [471, 160] width 695 height 32
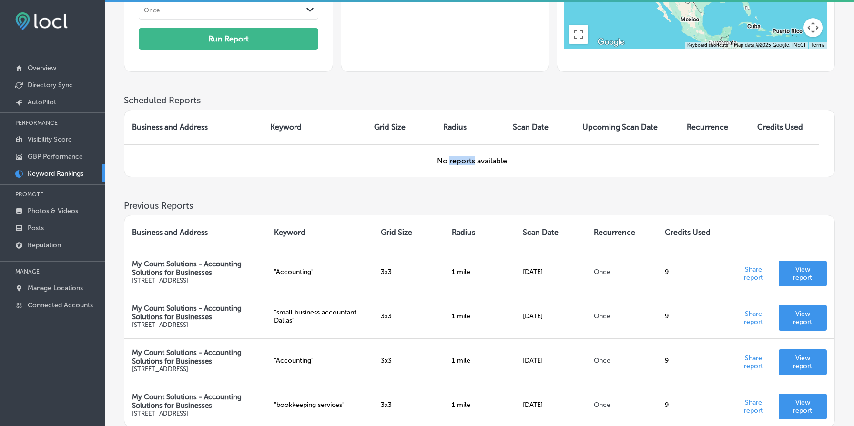
click at [460, 162] on td "No reports available" at bounding box center [471, 160] width 695 height 32
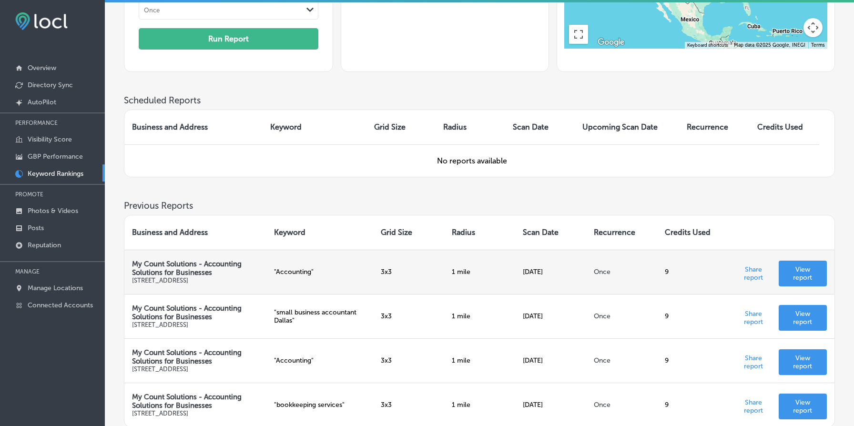
click at [463, 274] on td "1 mile" at bounding box center [479, 272] width 71 height 44
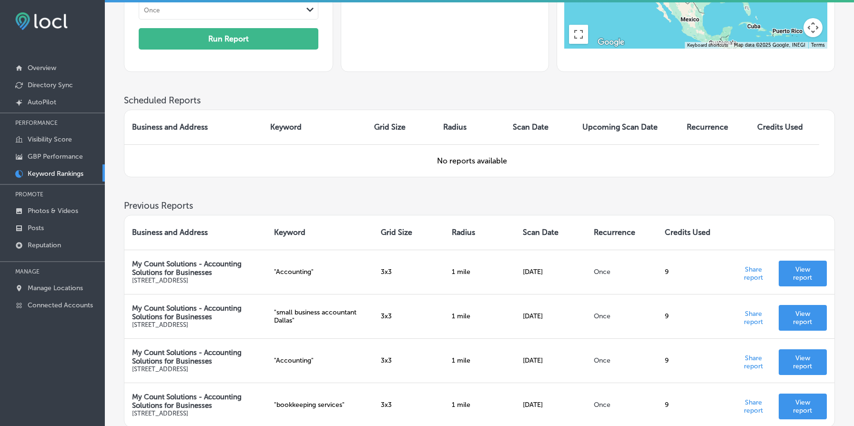
click at [466, 159] on td "No reports available" at bounding box center [471, 160] width 695 height 32
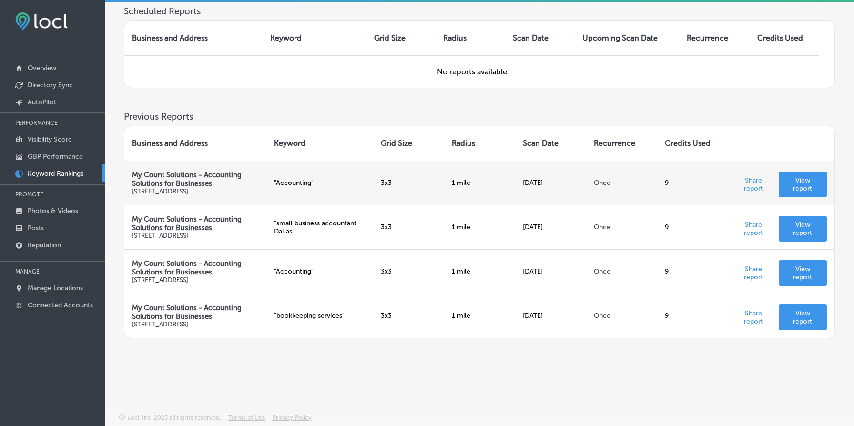
click at [458, 171] on td "1 mile" at bounding box center [479, 183] width 71 height 44
click at [522, 170] on td "[DATE]" at bounding box center [550, 183] width 71 height 44
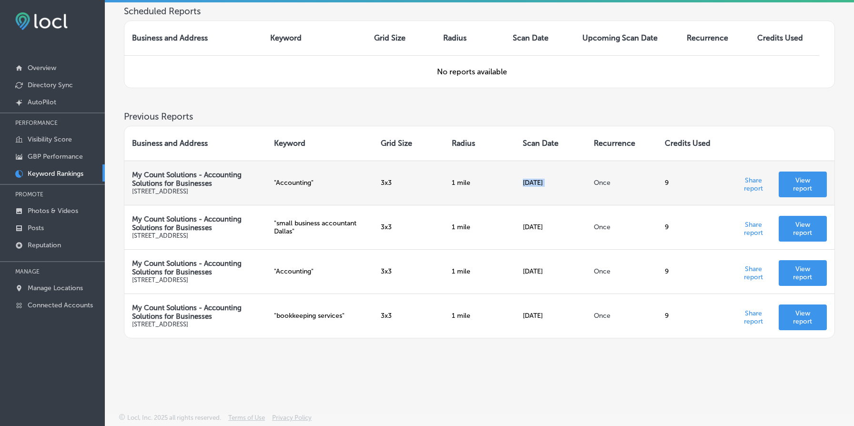
click at [522, 170] on td "[DATE]" at bounding box center [550, 183] width 71 height 44
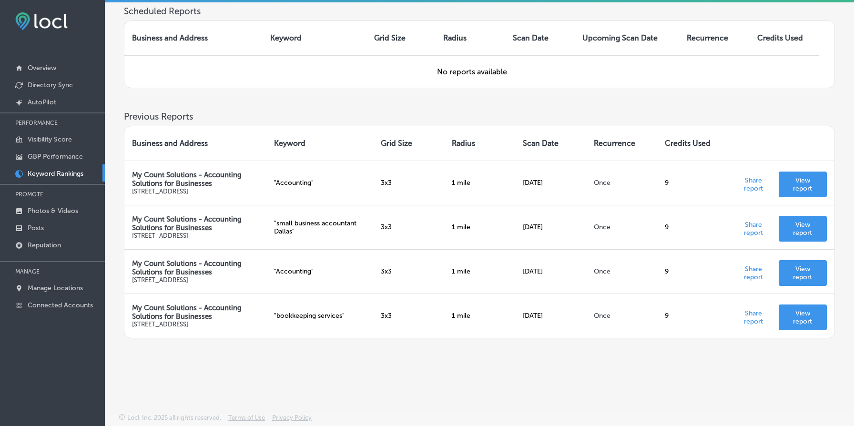
click at [459, 60] on td "No reports available" at bounding box center [471, 71] width 695 height 32
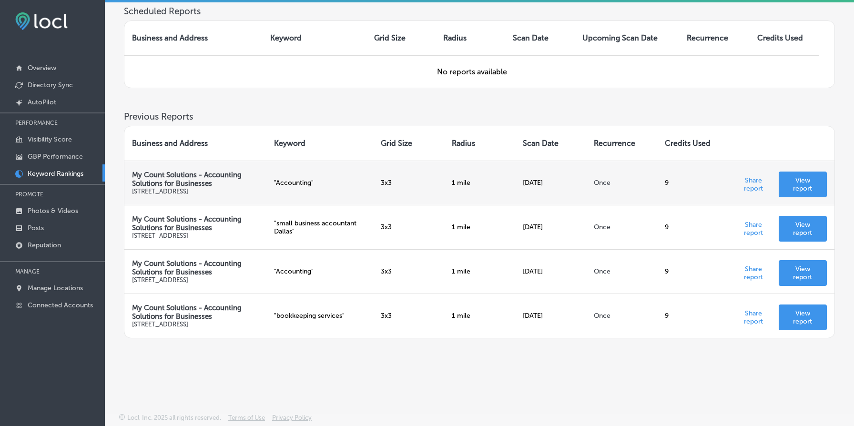
click at [526, 168] on td "[DATE]" at bounding box center [550, 183] width 71 height 44
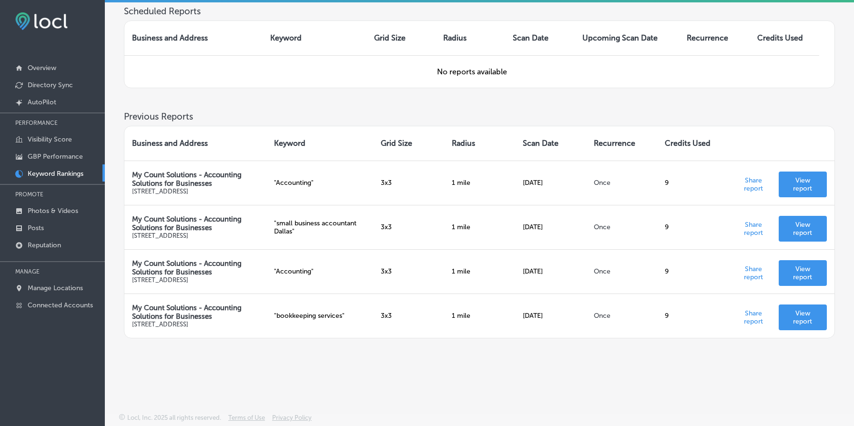
click at [457, 132] on th "Radius" at bounding box center [479, 143] width 71 height 34
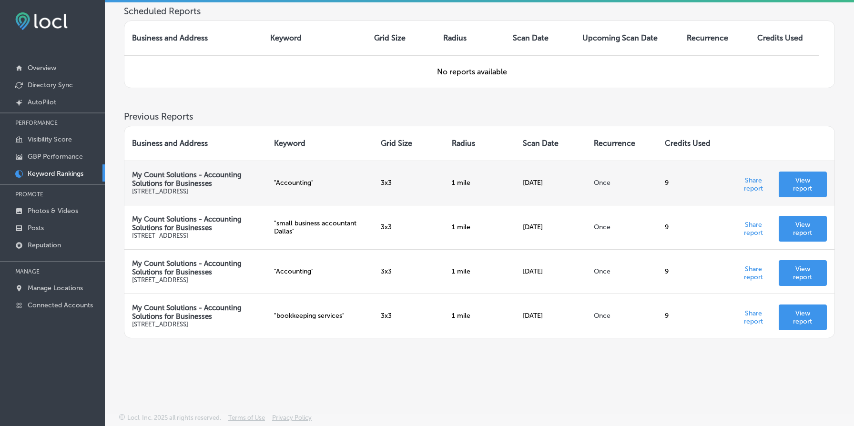
click at [456, 171] on td "1 mile" at bounding box center [479, 183] width 71 height 44
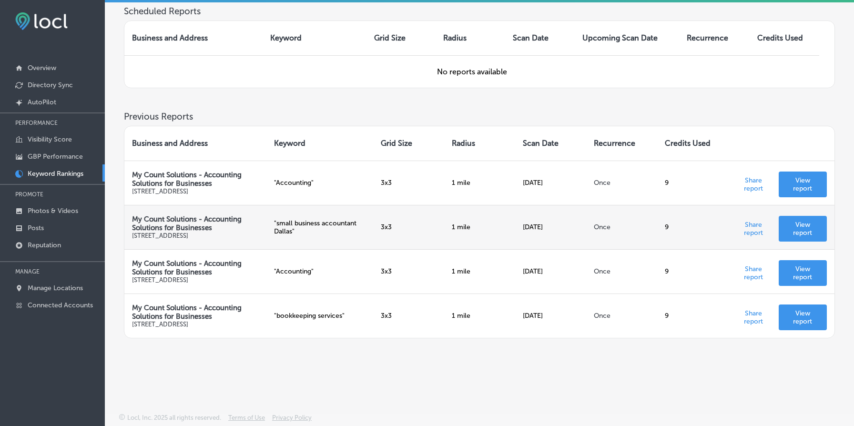
click at [536, 220] on td "[DATE]" at bounding box center [550, 227] width 71 height 44
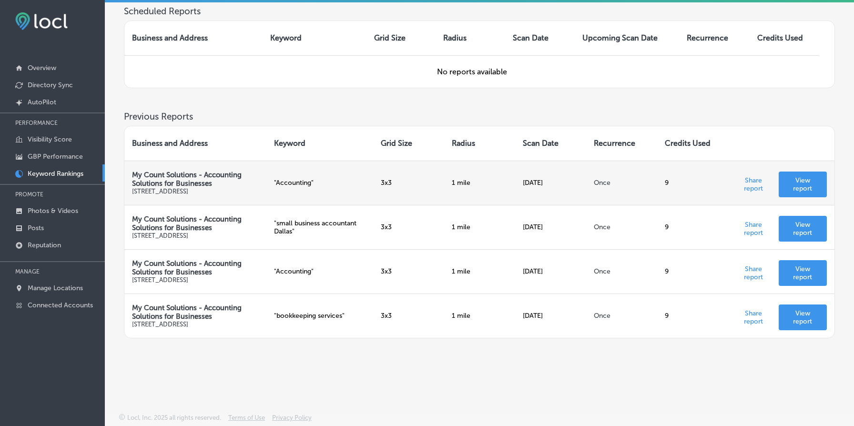
click at [458, 170] on td "1 mile" at bounding box center [479, 183] width 71 height 44
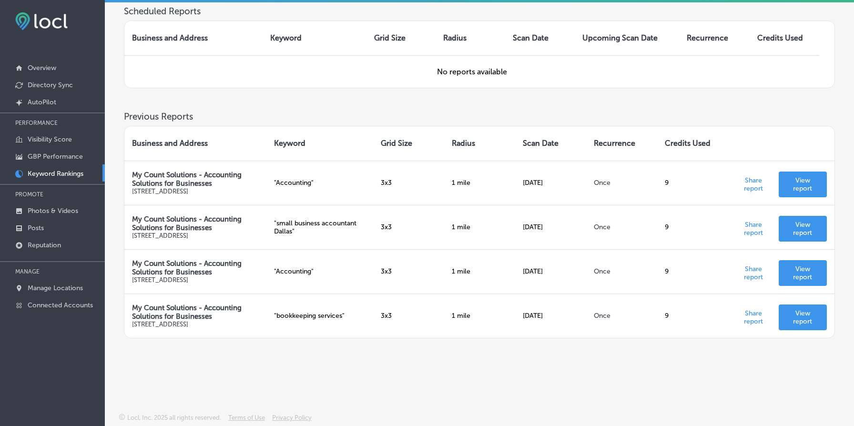
scroll to position [0, 0]
